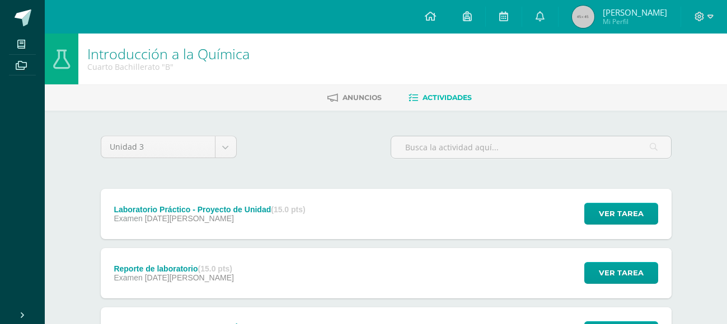
scroll to position [190, 0]
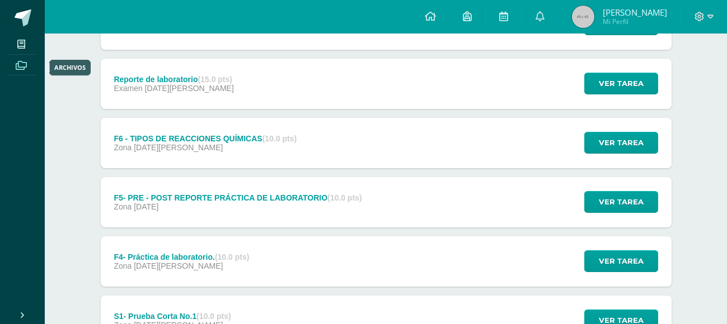
click at [26, 66] on icon at bounding box center [21, 65] width 11 height 9
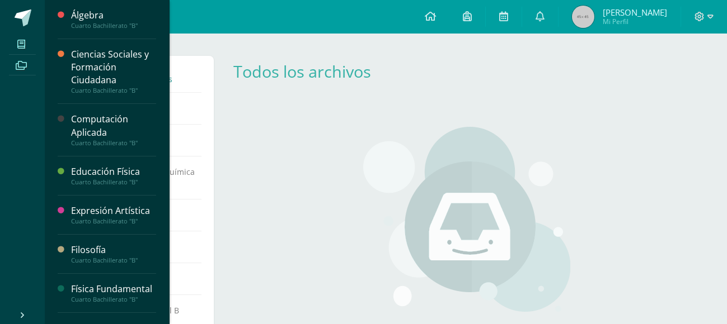
click at [16, 47] on span at bounding box center [21, 43] width 25 height 15
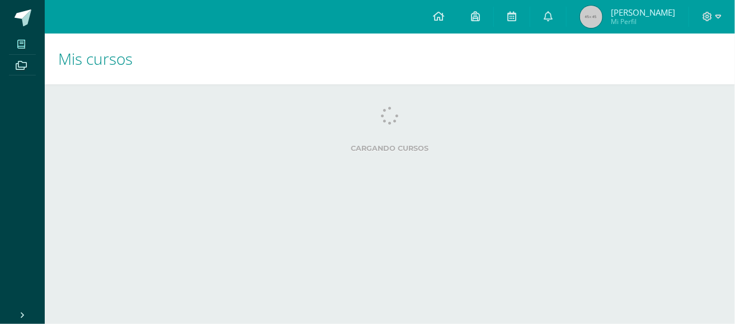
click at [166, 90] on div "Cargando cursos No hay cursos Aún no se te han asignado cursos para este ciclo.…" at bounding box center [390, 131] width 690 height 95
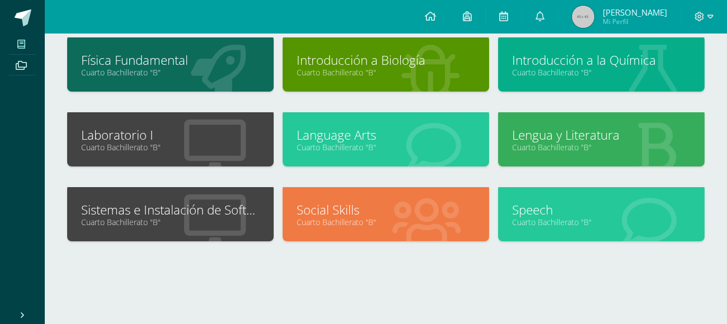
scroll to position [227, 0]
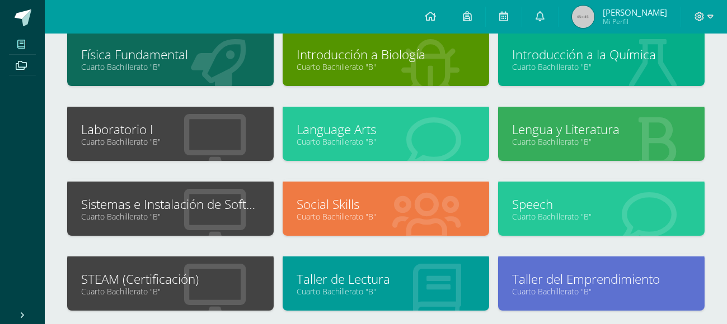
click at [199, 210] on link "Sistemas e Instalación de Software" at bounding box center [170, 204] width 178 height 17
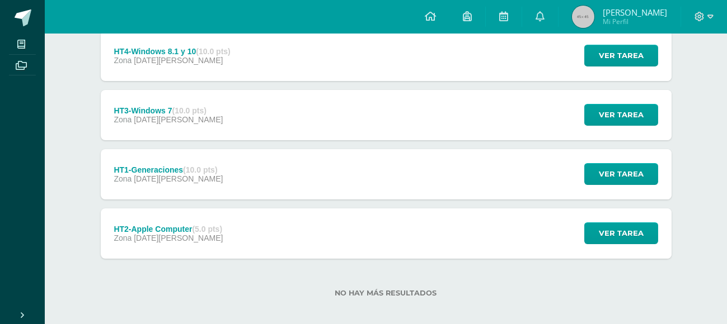
scroll to position [345, 0]
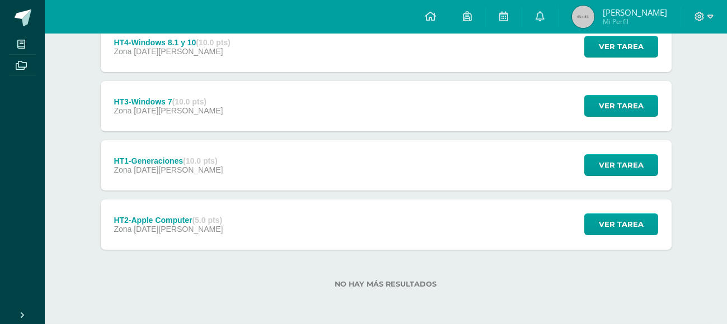
click at [160, 157] on div "HT1-Generaciones (10.0 pts)" at bounding box center [168, 161] width 109 height 9
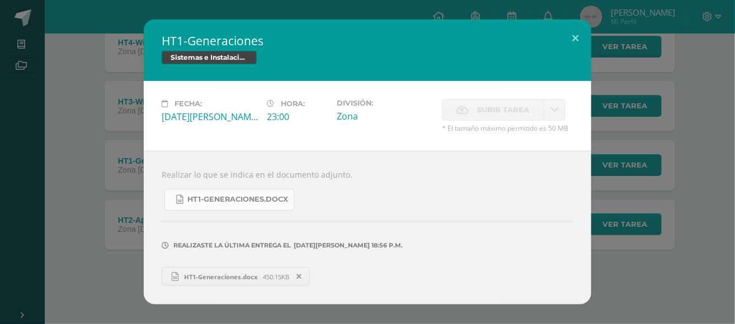
click at [238, 192] on link "HT1-Generaciones.docx" at bounding box center [229, 200] width 130 height 22
click at [219, 277] on span "HT1-Generaciones.docx" at bounding box center [221, 277] width 84 height 8
click at [142, 147] on div "HT1-Generaciones Sistemas e Instalación de Software Fecha: Sábado 05 de Julio H…" at bounding box center [367, 162] width 726 height 285
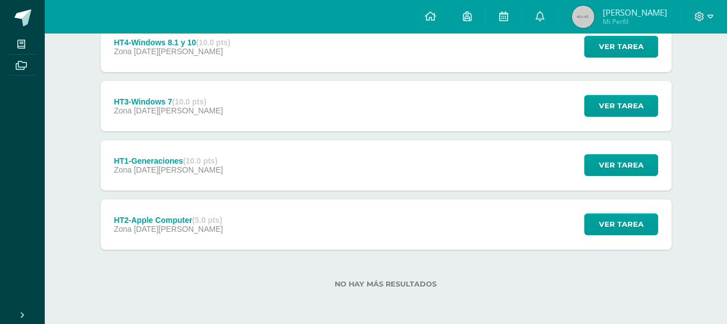
click at [142, 109] on span "07 de Julio" at bounding box center [178, 110] width 89 height 9
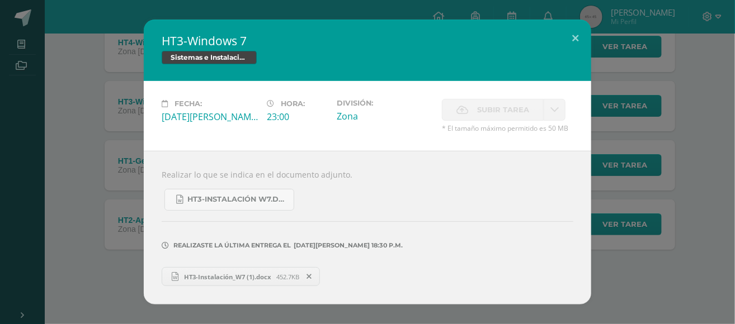
click at [232, 274] on span "HT3-Instalación_W7 (1).docx" at bounding box center [228, 277] width 98 height 8
click at [58, 209] on div "HT3-Windows 7 Sistemas e Instalación de Software Fecha: Lunes 07 de Julio Hora:…" at bounding box center [367, 162] width 726 height 285
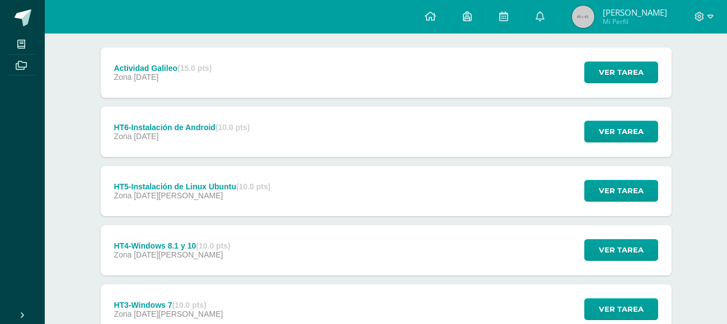
scroll to position [252, 0]
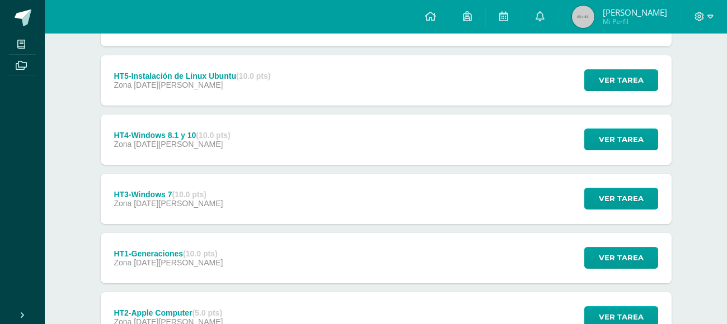
click at [180, 133] on div "HT4-Windows 8.1 y 10 (10.0 pts)" at bounding box center [172, 135] width 116 height 9
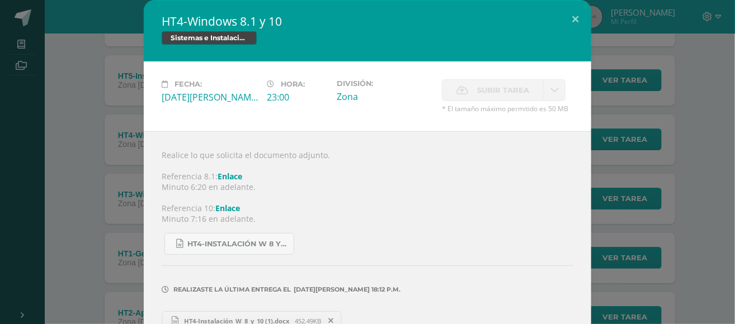
click at [237, 318] on span "HT4-Instalación_W_8_y_10 (1).docx" at bounding box center [237, 321] width 116 height 8
click at [72, 152] on div "HT4-Windows 8.1 y 10 Sistemas e Instalación de Software Fecha: Miércoles 09 de …" at bounding box center [367, 174] width 726 height 349
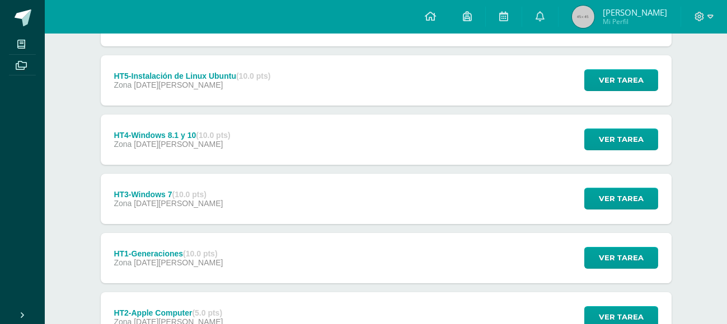
click at [153, 185] on div "HT3-Windows 7 (10.0 pts) Zona 07 de Julio" at bounding box center [169, 199] width 136 height 50
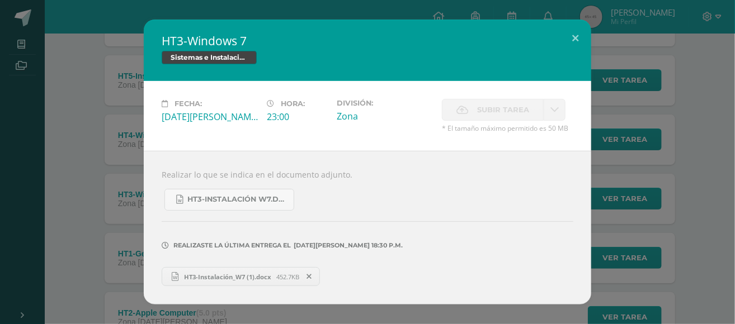
click at [111, 175] on div "HT3-Windows 7 Sistemas e Instalación de Software Fecha: Lunes 07 de Julio Hora:…" at bounding box center [367, 162] width 726 height 285
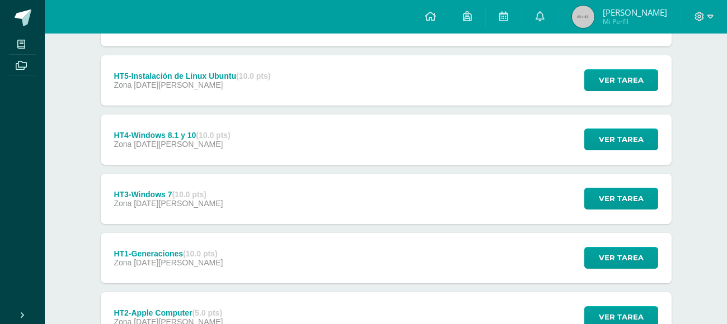
click at [179, 76] on div "HT5-Instalación de Linux Ubuntu (10.0 pts)" at bounding box center [192, 76] width 157 height 9
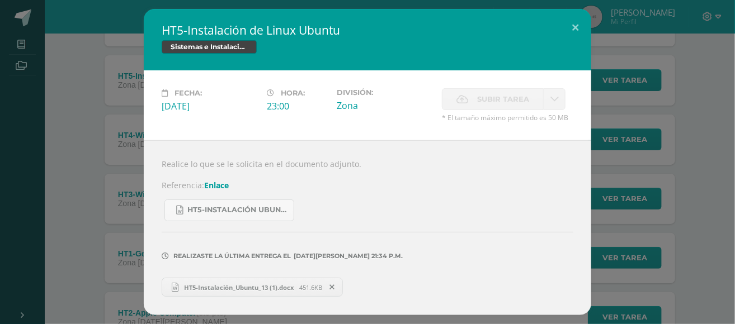
click at [206, 284] on span "HT5-Instalación_Ubuntu_13 (1).docx" at bounding box center [239, 288] width 121 height 8
click at [67, 115] on div "HT5-Instalación de Linux Ubuntu Sistemas e Instalación de Software Fecha: Viern…" at bounding box center [367, 162] width 726 height 307
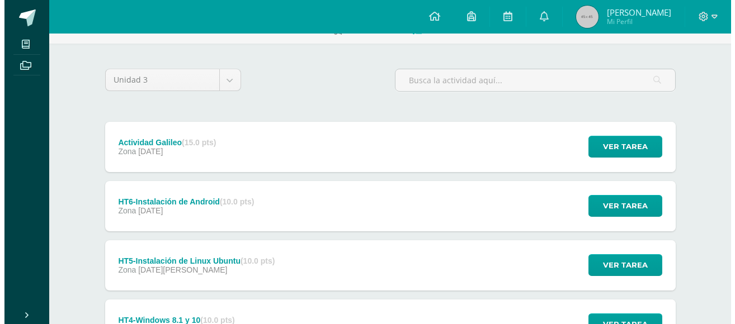
scroll to position [66, 0]
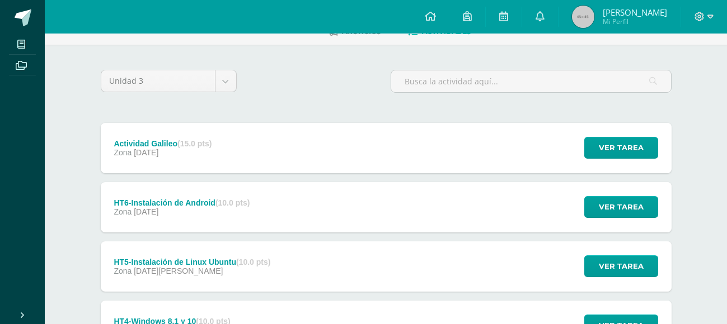
click at [141, 191] on div "HT6-Instalación de Android (10.0 pts) Zona 12 de Julio" at bounding box center [182, 207] width 163 height 50
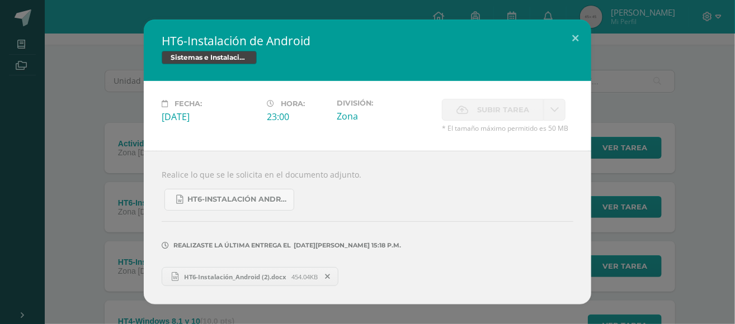
click at [274, 282] on link "HT6-Instalación_Android (2).docx 454.04KB" at bounding box center [250, 276] width 177 height 19
